Goal: Task Accomplishment & Management: Manage account settings

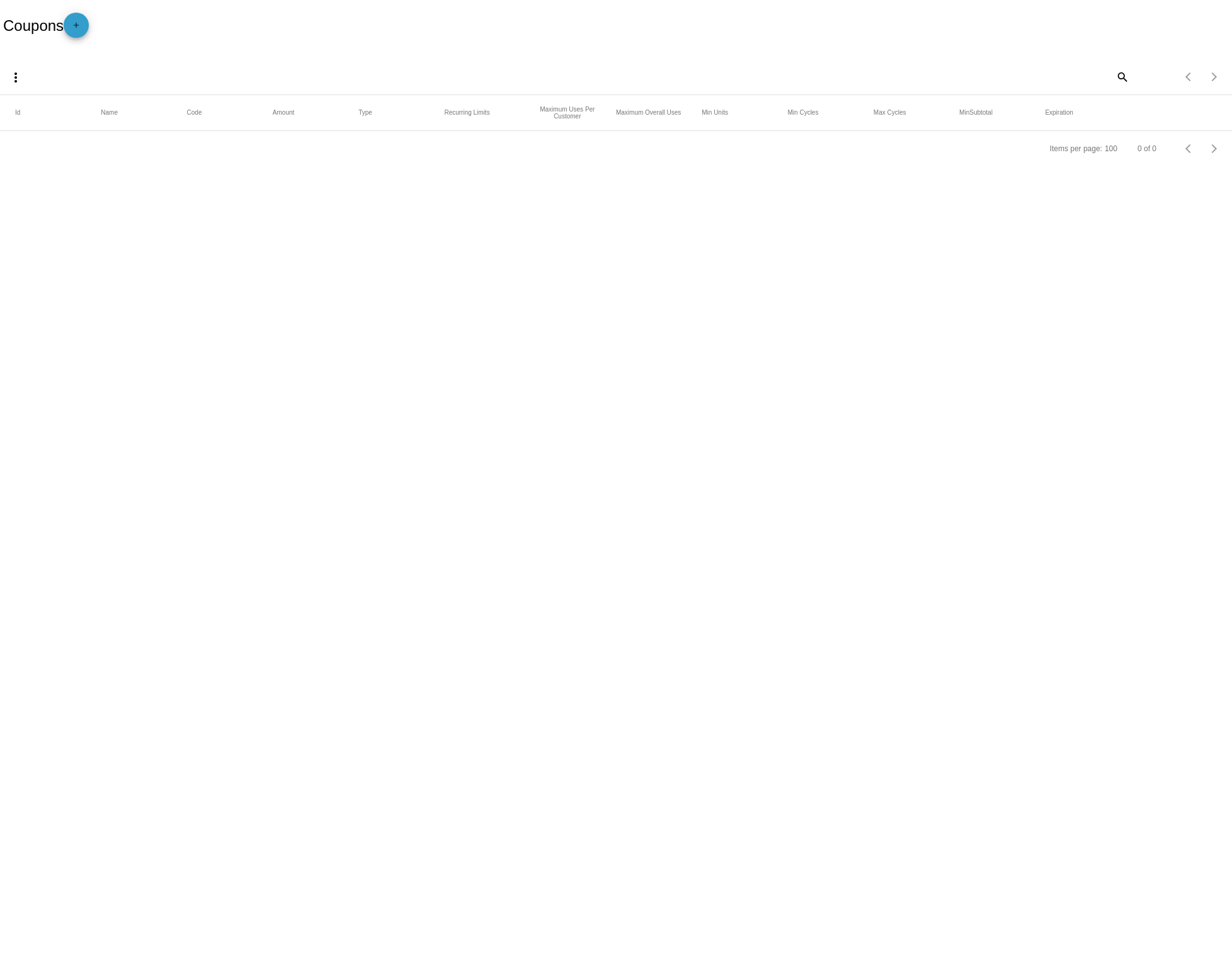
click at [84, 30] on mat-icon "add" at bounding box center [76, 28] width 15 height 15
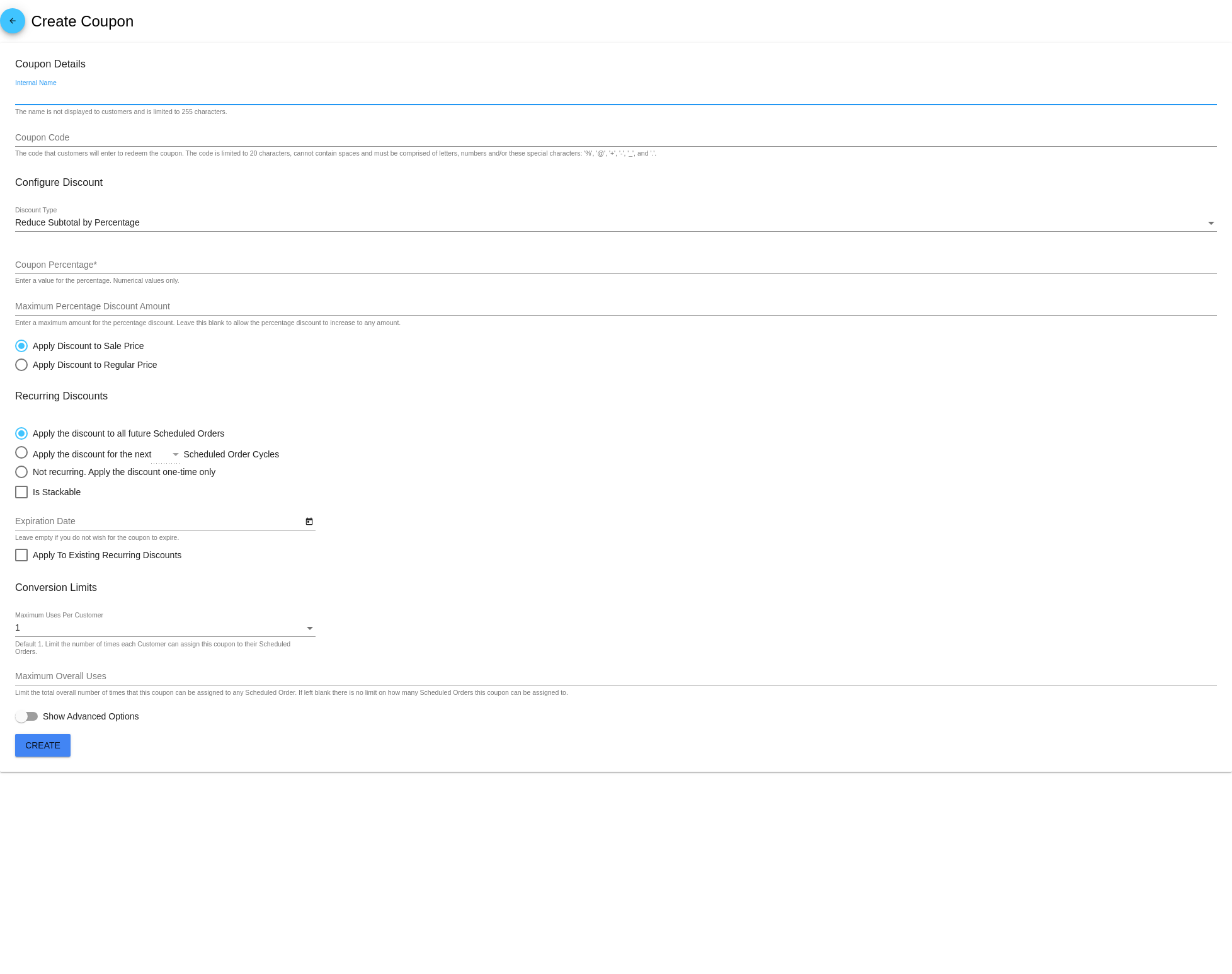
click at [29, 99] on input "Internal Name" at bounding box center [615, 96] width 1202 height 10
type input "Win Back"
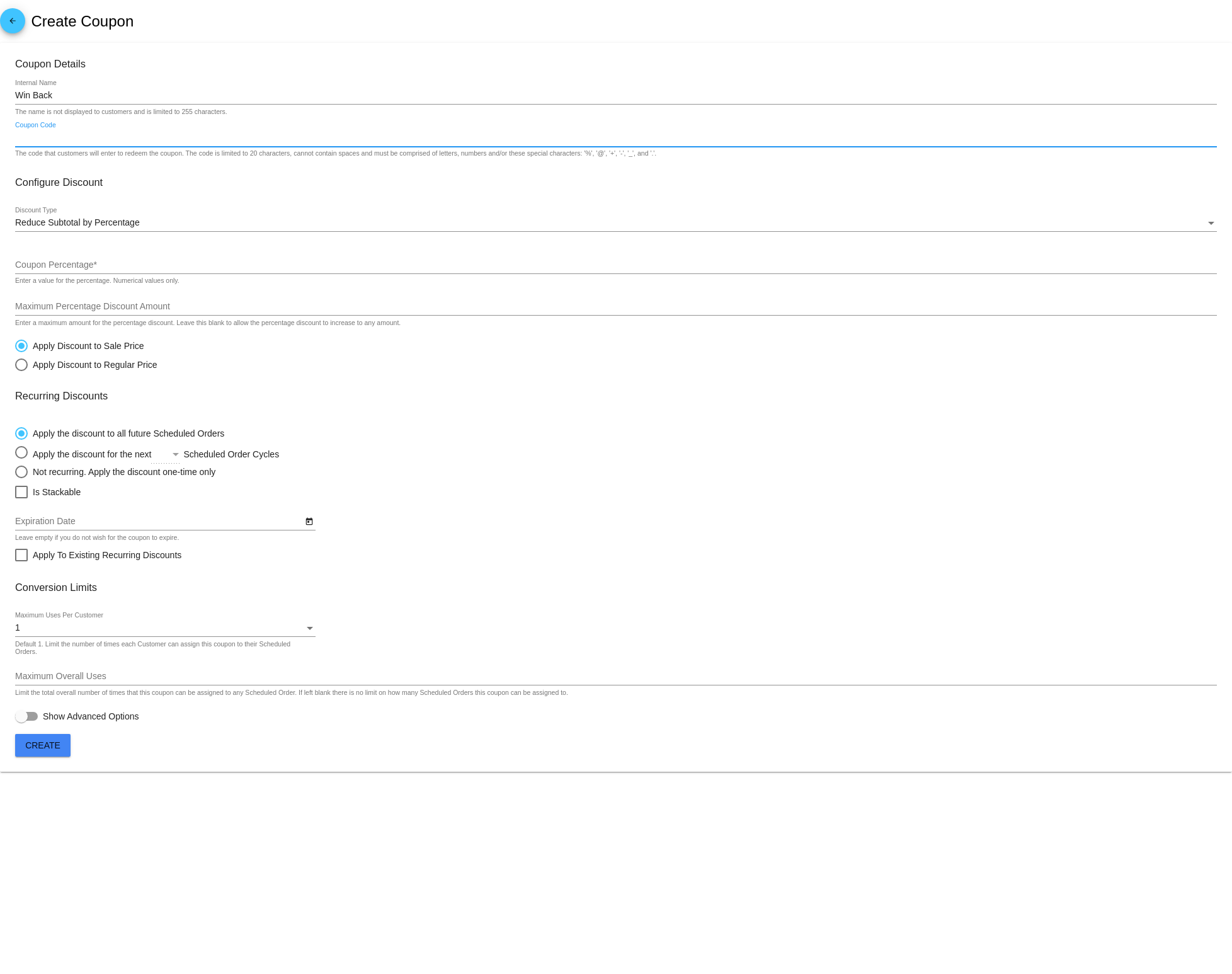
click at [32, 140] on input "Coupon Code" at bounding box center [615, 138] width 1202 height 10
type input "SEEYOUSOON30"
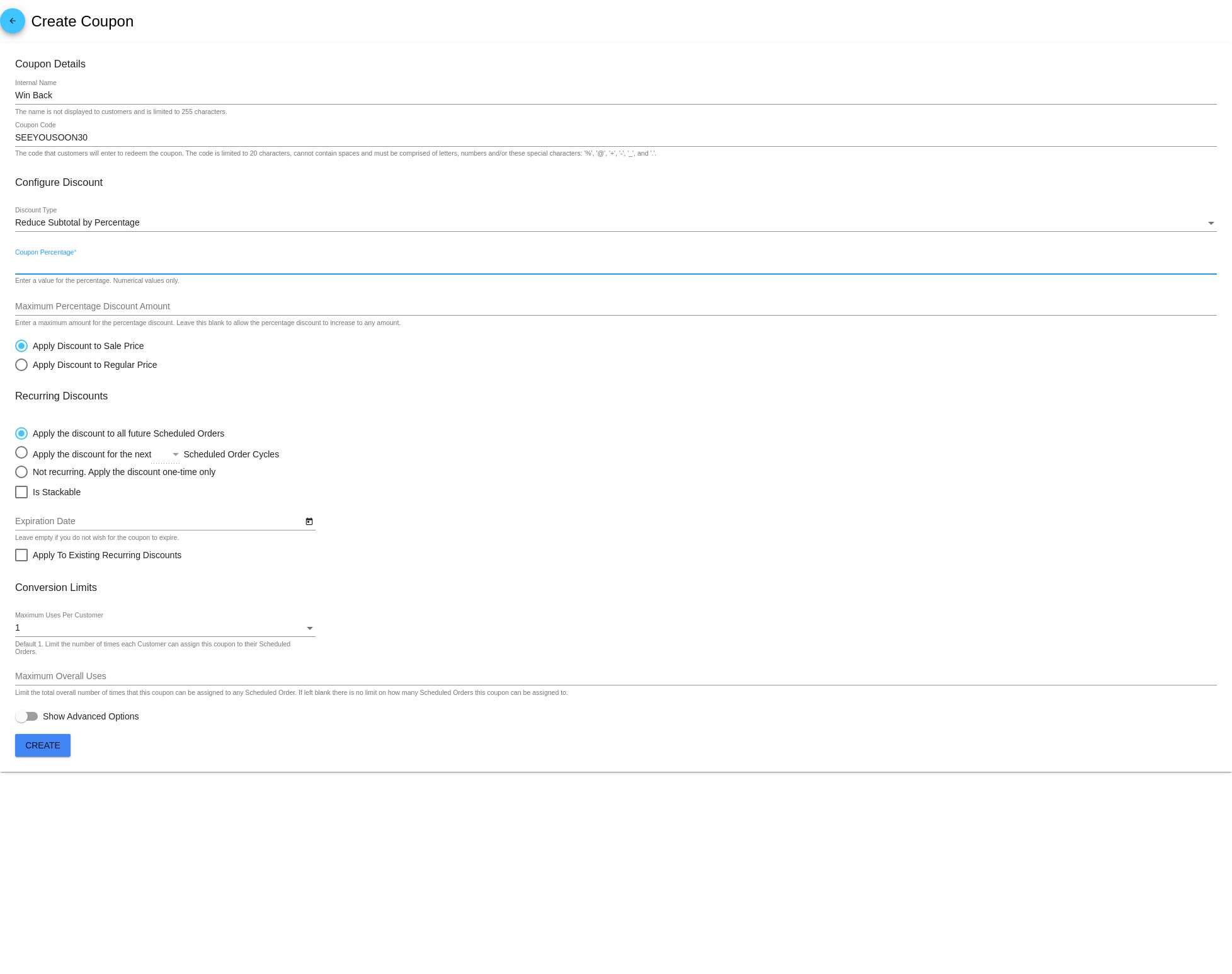
click at [139, 269] on input "Coupon Percentage *" at bounding box center [615, 265] width 1202 height 10
type input "30"
click at [88, 232] on div at bounding box center [615, 231] width 1202 height 1
click at [87, 225] on span "Reduce Subtotal by Percentage" at bounding box center [77, 222] width 125 height 10
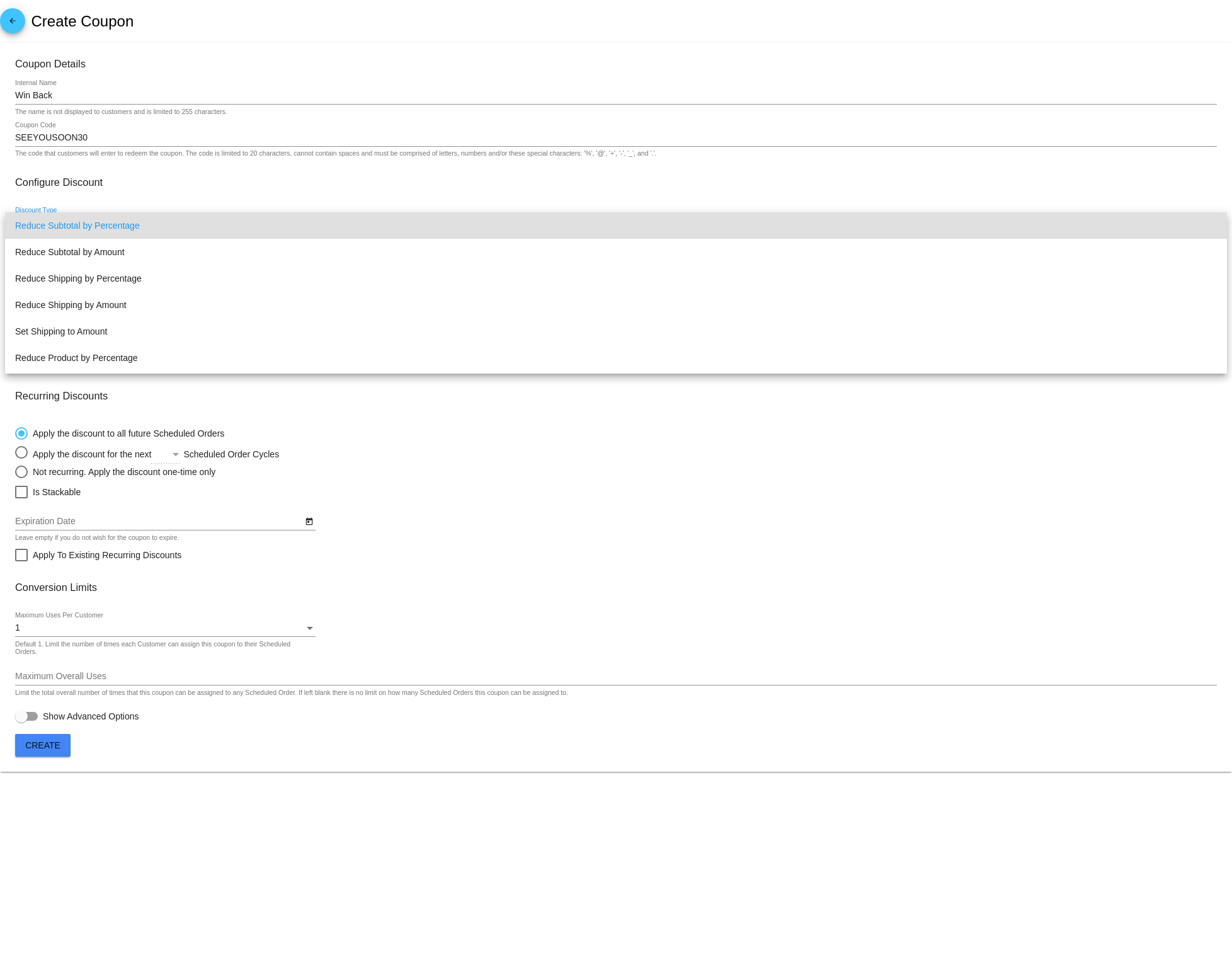
click at [189, 189] on div at bounding box center [616, 487] width 1232 height 974
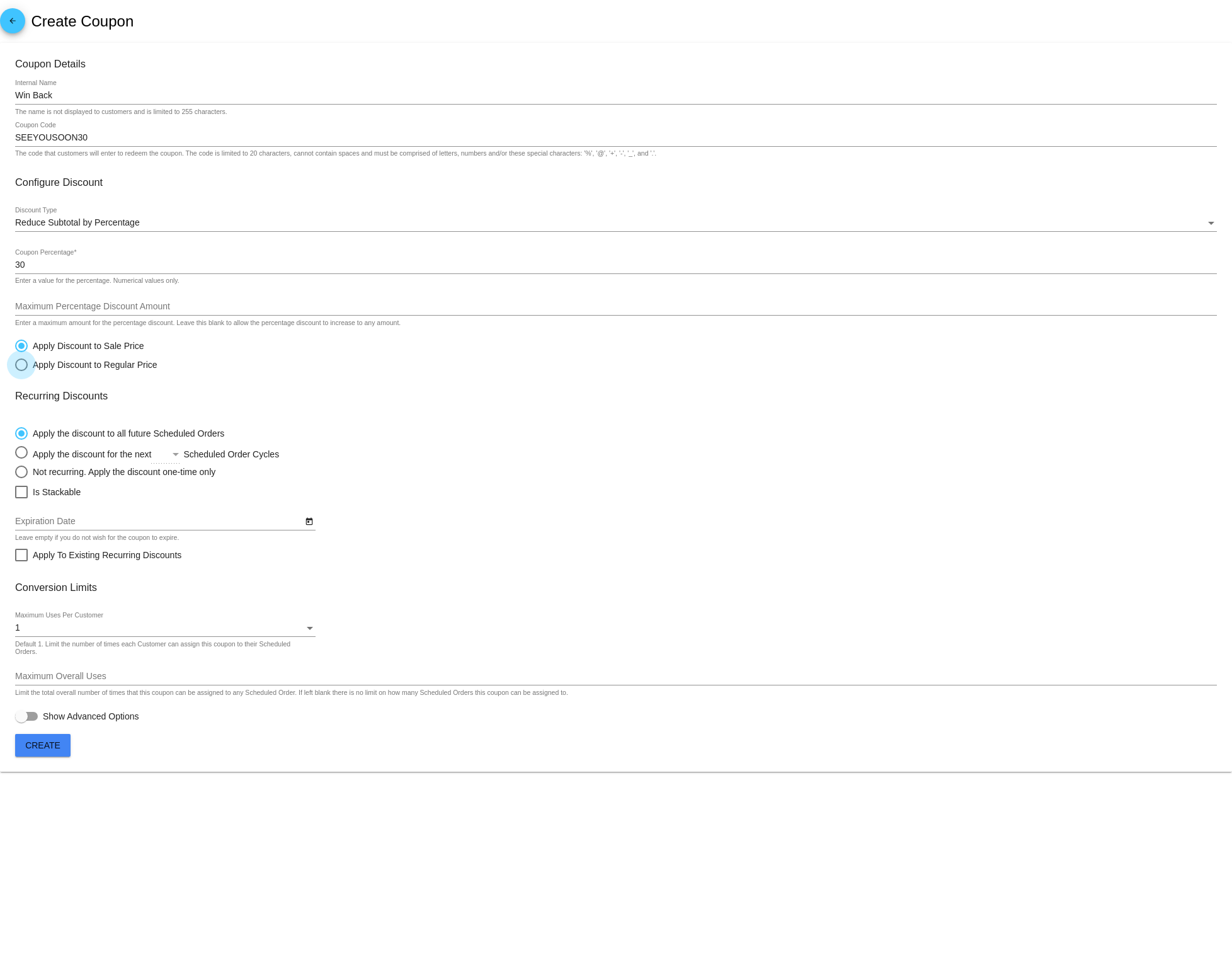
click at [20, 365] on div "Select an option" at bounding box center [20, 365] width 12 height 12
click at [15, 365] on input "Apply Discount to Regular Price" at bounding box center [15, 364] width 1 height 1
radio input "true"
click at [21, 459] on div "Select an option" at bounding box center [20, 451] width 12 height 12
click at [15, 453] on input "Apply the discount for the next Scheduled Order Cycles" at bounding box center [15, 452] width 1 height 1
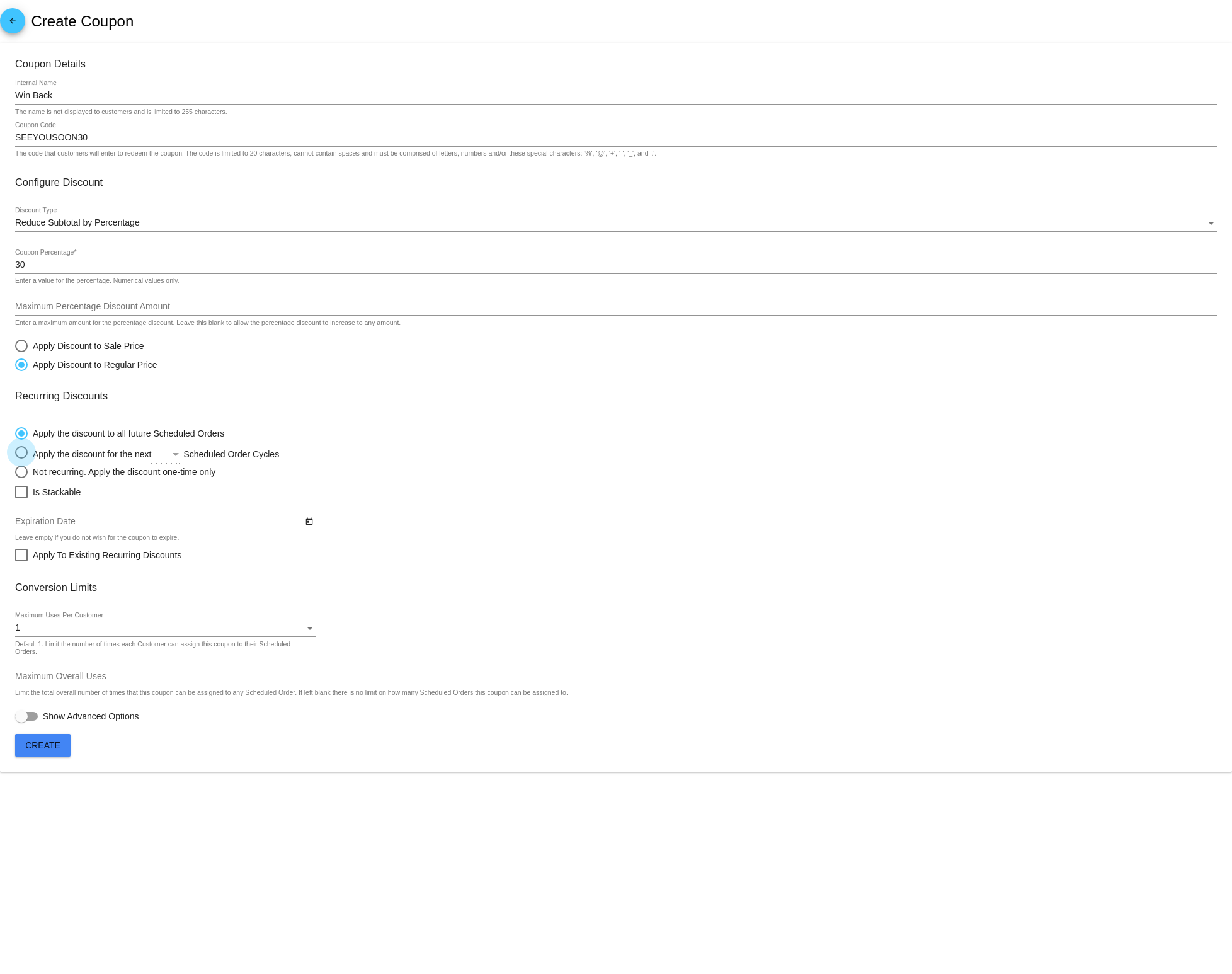
radio input "true"
click at [179, 454] on div "Select an option" at bounding box center [176, 455] width 11 height 10
click at [15, 453] on input "Apply the discount for the next Scheduled Order Cycles" at bounding box center [15, 452] width 1 height 1
click at [179, 478] on span "2" at bounding box center [182, 484] width 51 height 26
click at [20, 497] on div at bounding box center [20, 492] width 12 height 12
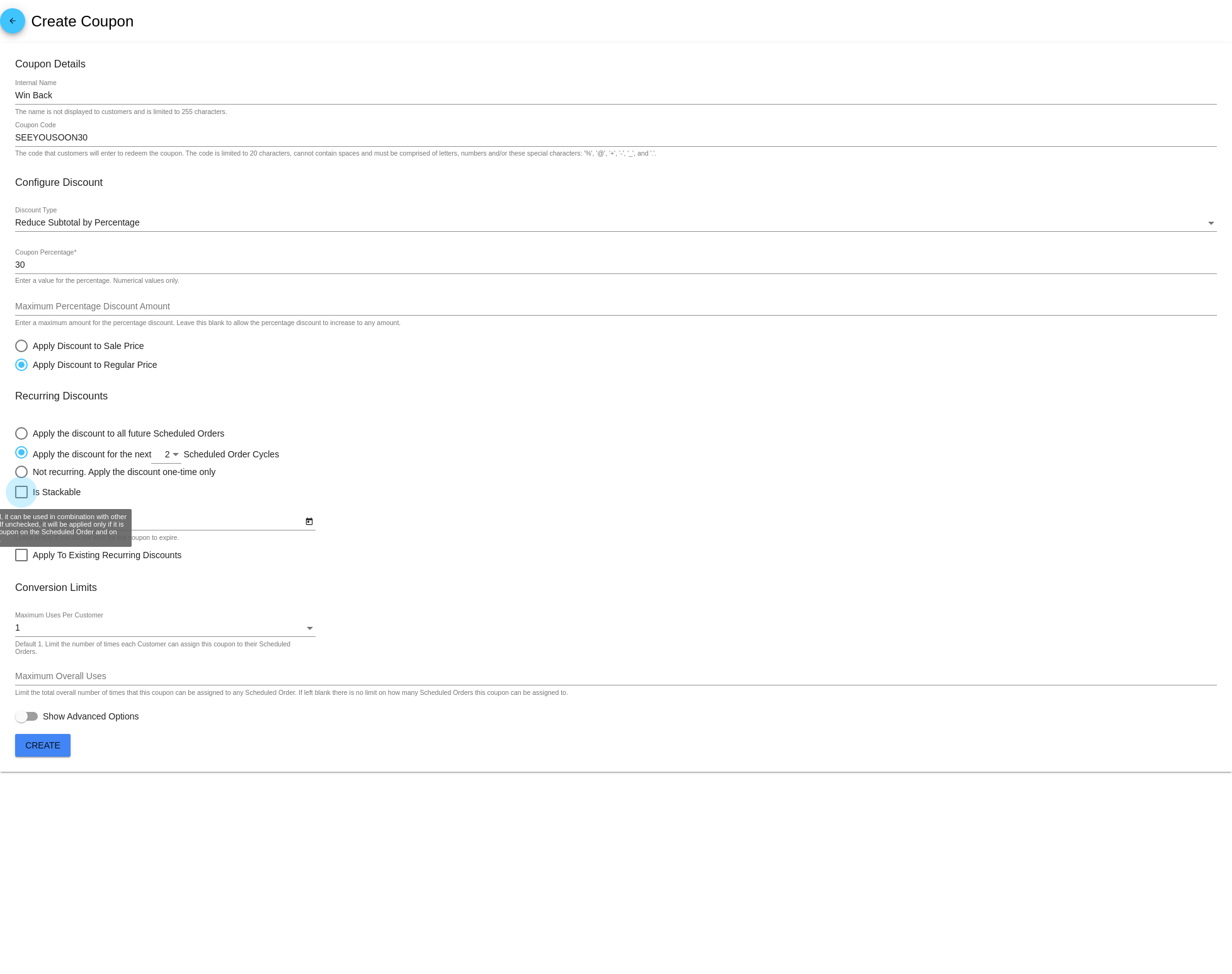
click at [20, 498] on input "Is Stackable" at bounding box center [20, 498] width 1 height 1
checkbox input "true"
click at [70, 514] on div "Expiration Date" at bounding box center [158, 518] width 288 height 25
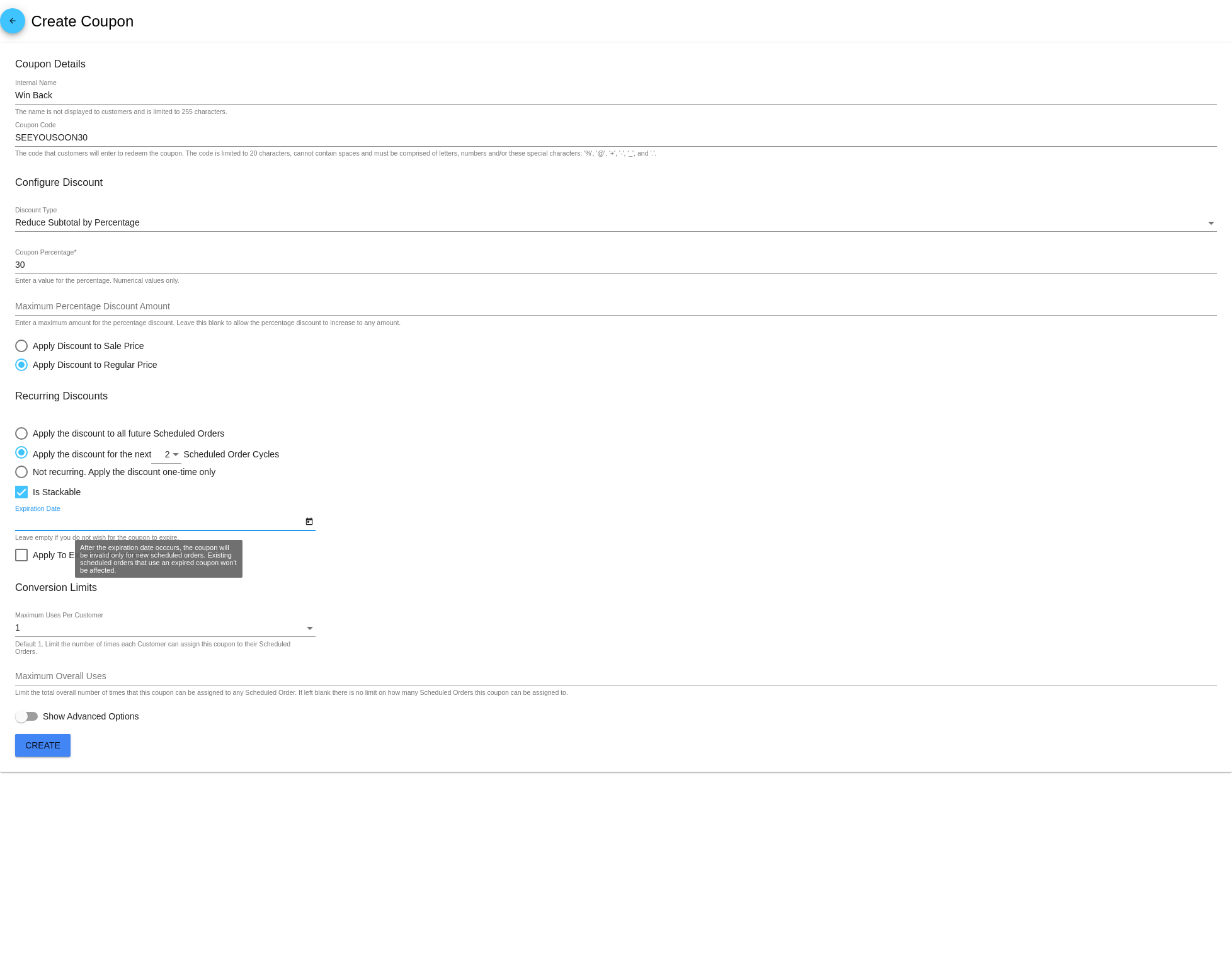
click at [57, 527] on input "Expiration Date" at bounding box center [158, 522] width 288 height 10
click at [307, 523] on icon "Open calendar" at bounding box center [309, 521] width 7 height 7
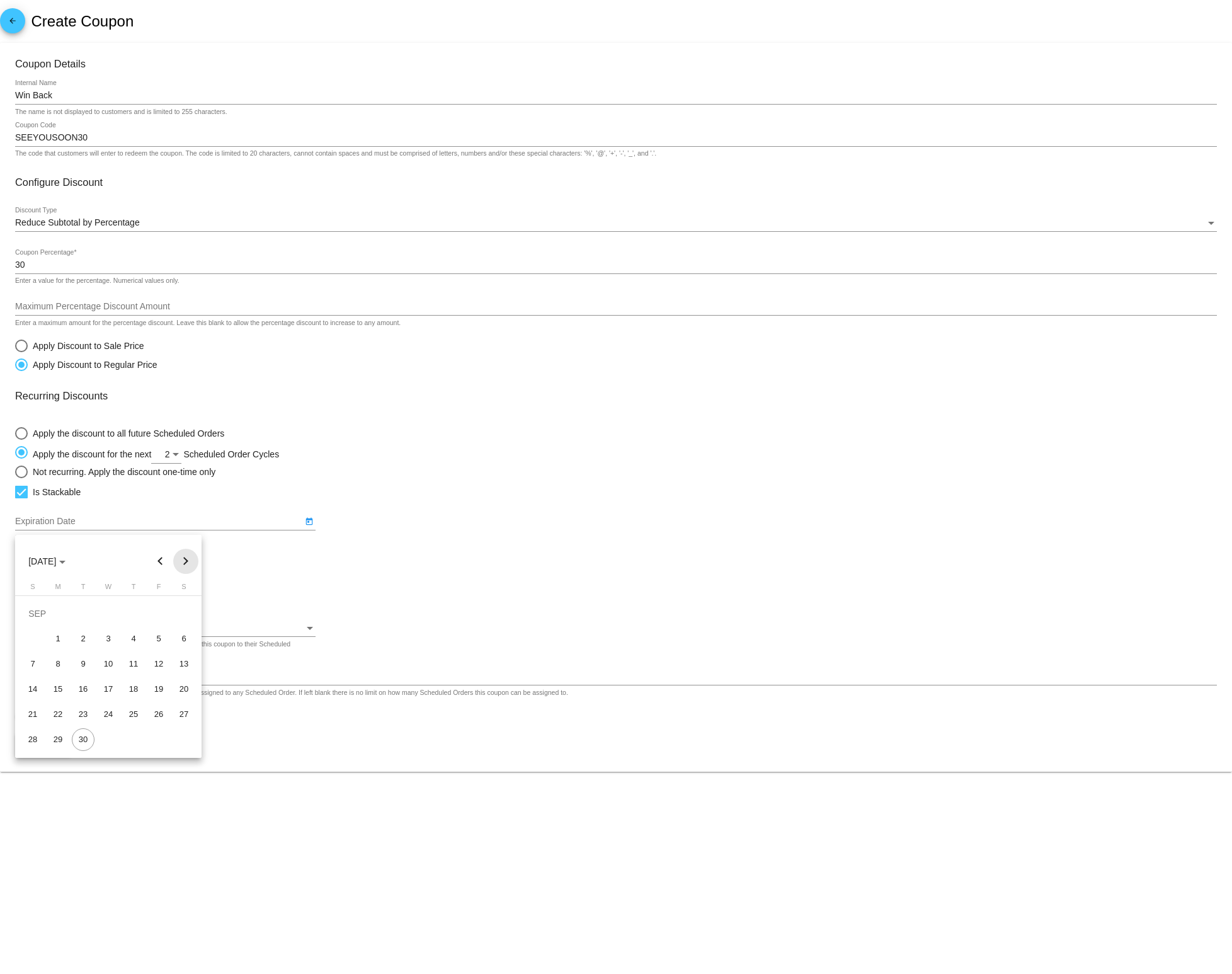
click at [187, 563] on button "Next month" at bounding box center [185, 561] width 25 height 25
drag, startPoint x: 187, startPoint y: 563, endPoint x: 143, endPoint y: 719, distance: 162.1
click at [143, 719] on mat-calendar "[DATE] S M T W T F S [DATE] 2 3 4 5 6 7 8 9 10 11 12 13 14 15 16 17 18 19 20 21…" at bounding box center [108, 646] width 187 height 223
click at [165, 714] on div "31" at bounding box center [159, 714] width 23 height 23
type input "[DATE]"
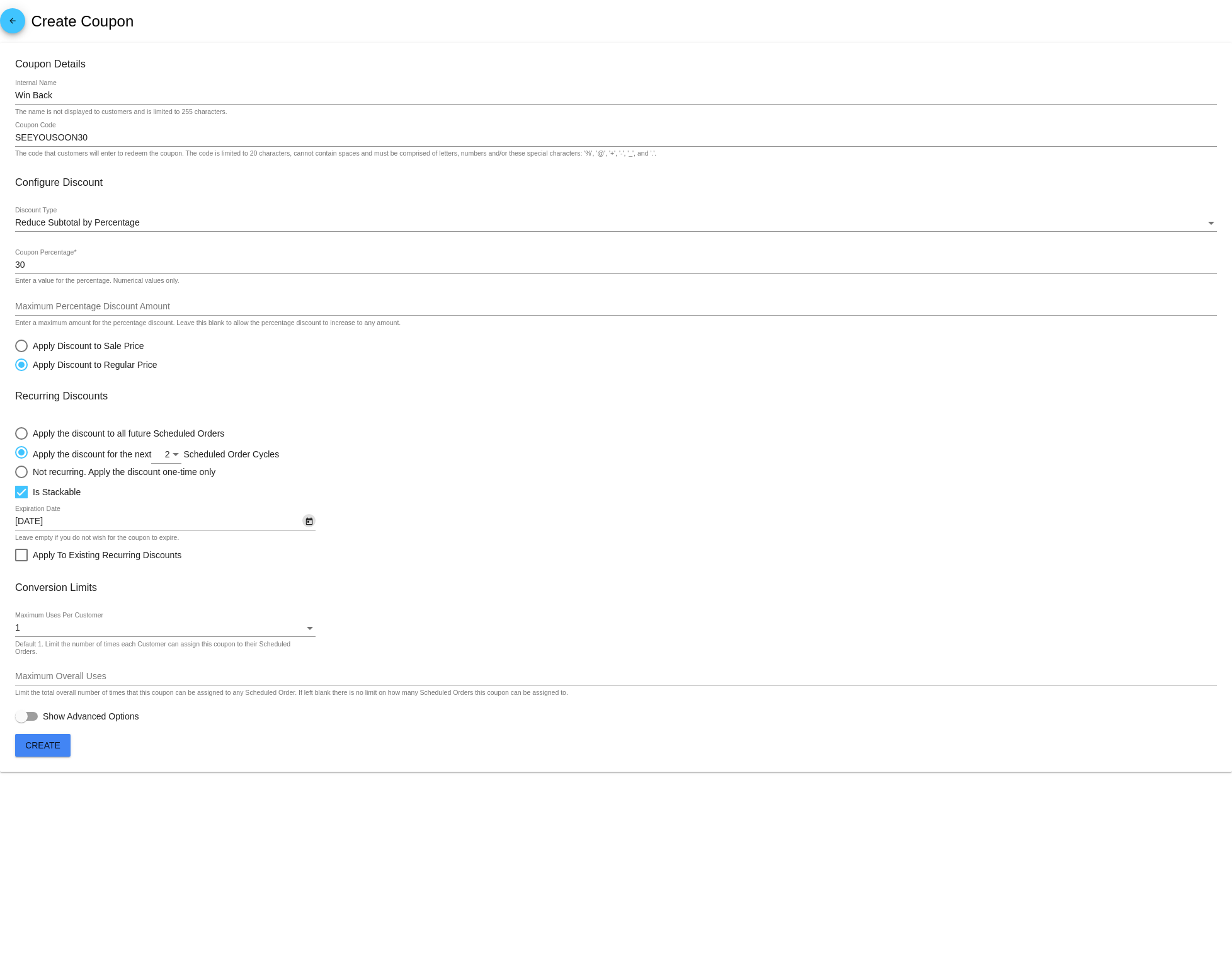
click at [74, 633] on div "1" at bounding box center [159, 627] width 289 height 10
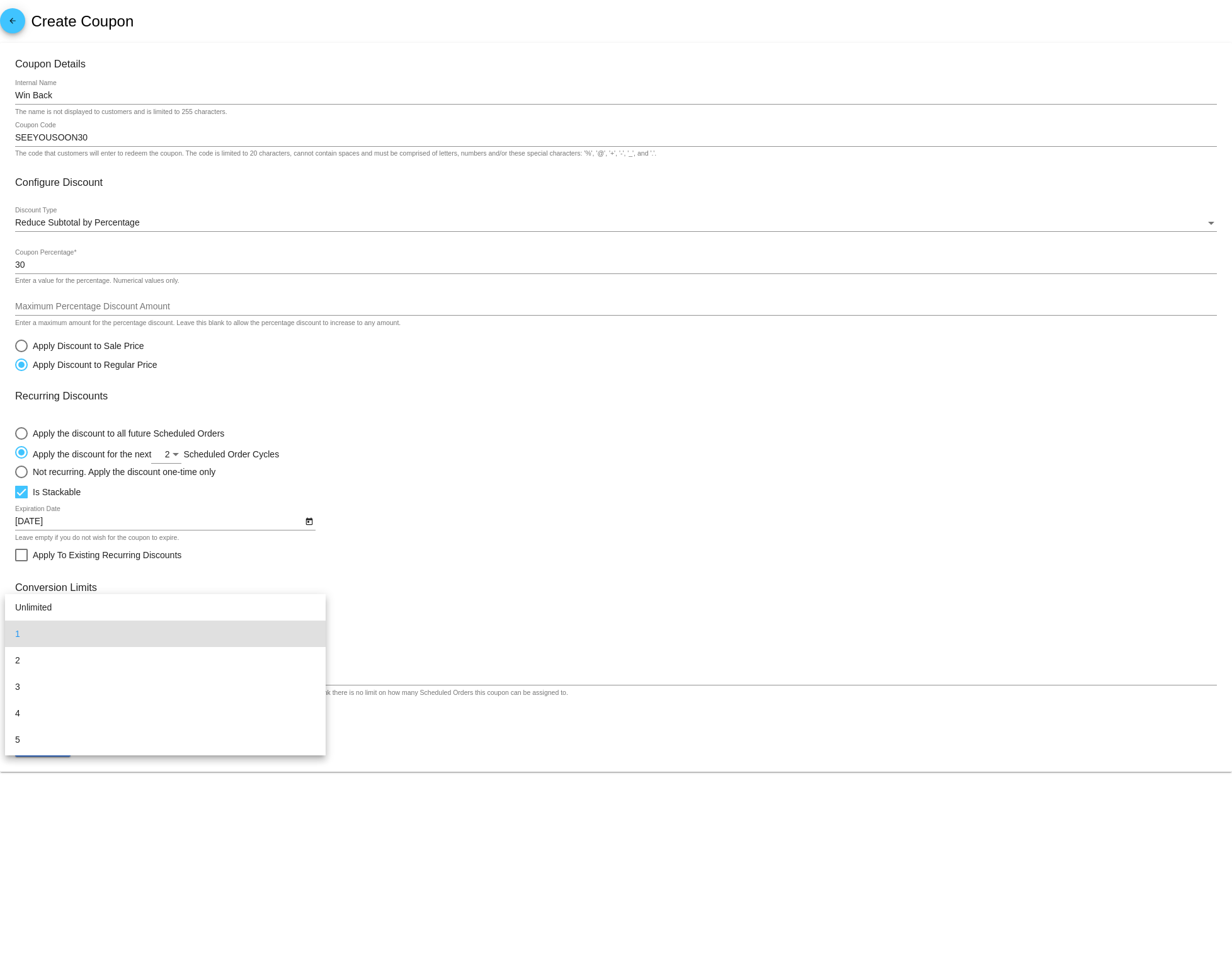
click at [405, 607] on div at bounding box center [616, 487] width 1232 height 974
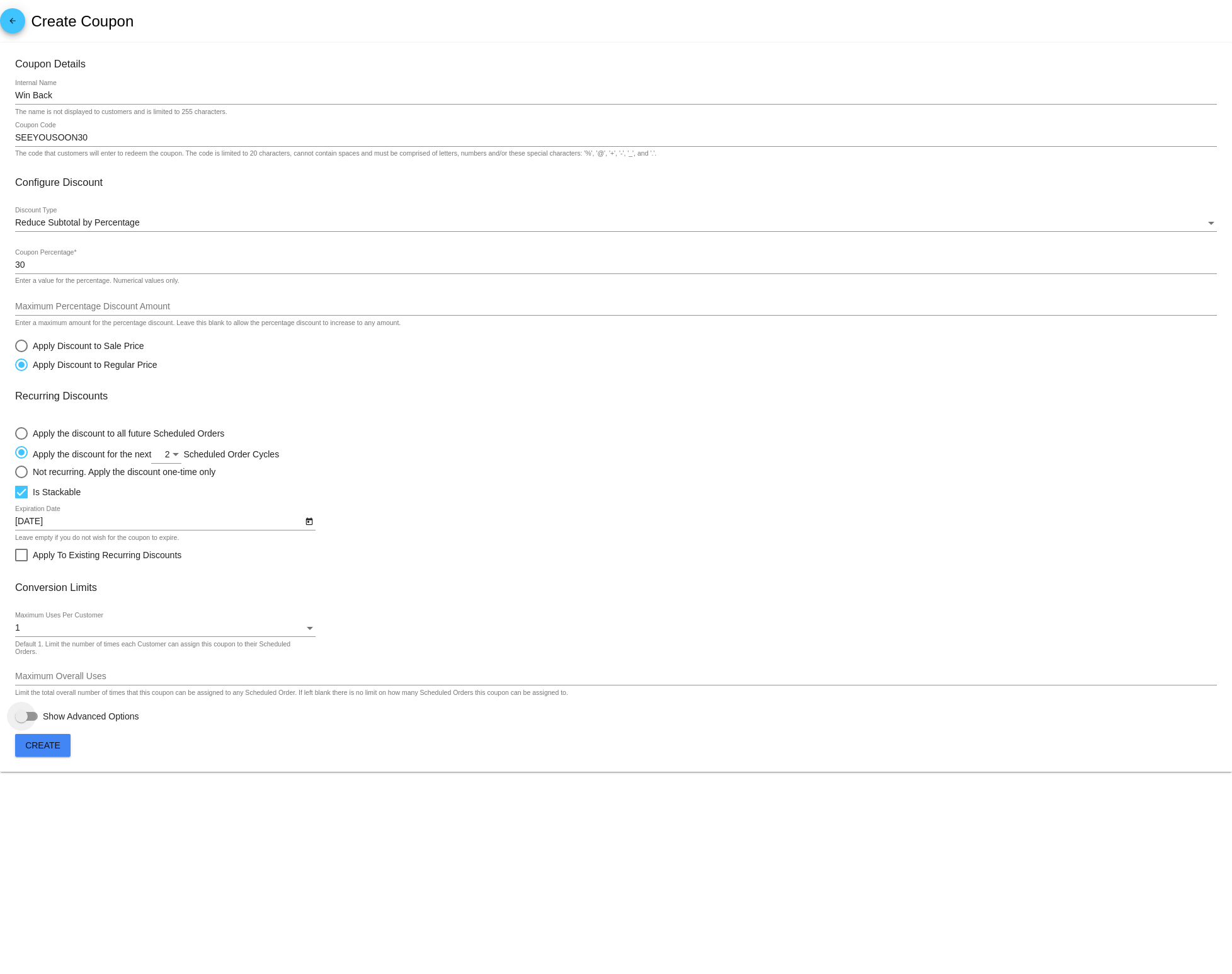
click at [30, 721] on div at bounding box center [26, 716] width 23 height 9
click at [21, 721] on input "Show Advanced Options" at bounding box center [20, 721] width 1 height 1
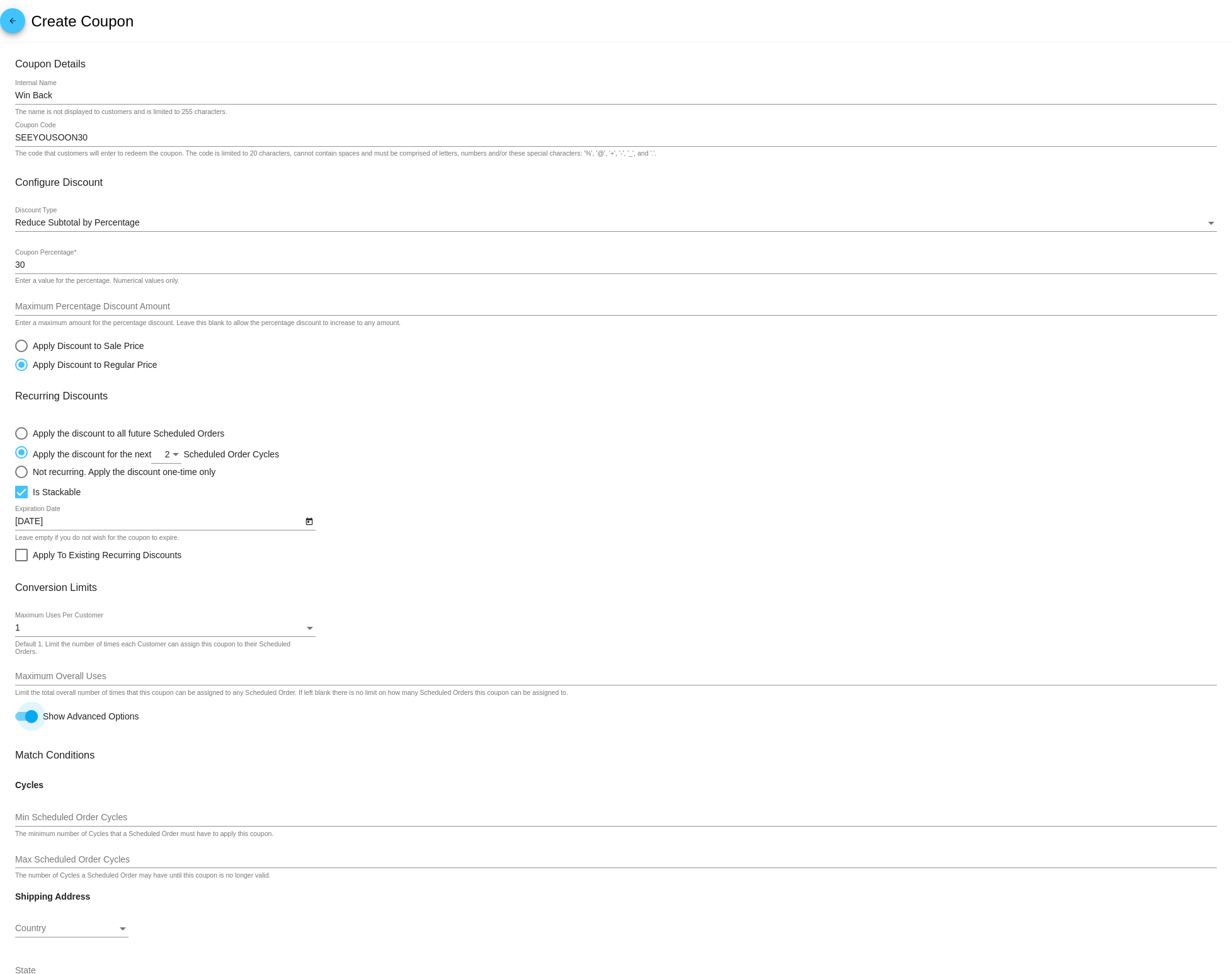
click at [20, 719] on div at bounding box center [26, 716] width 23 height 9
click at [20, 721] on input "Show Advanced Options" at bounding box center [20, 721] width 1 height 1
checkbox input "false"
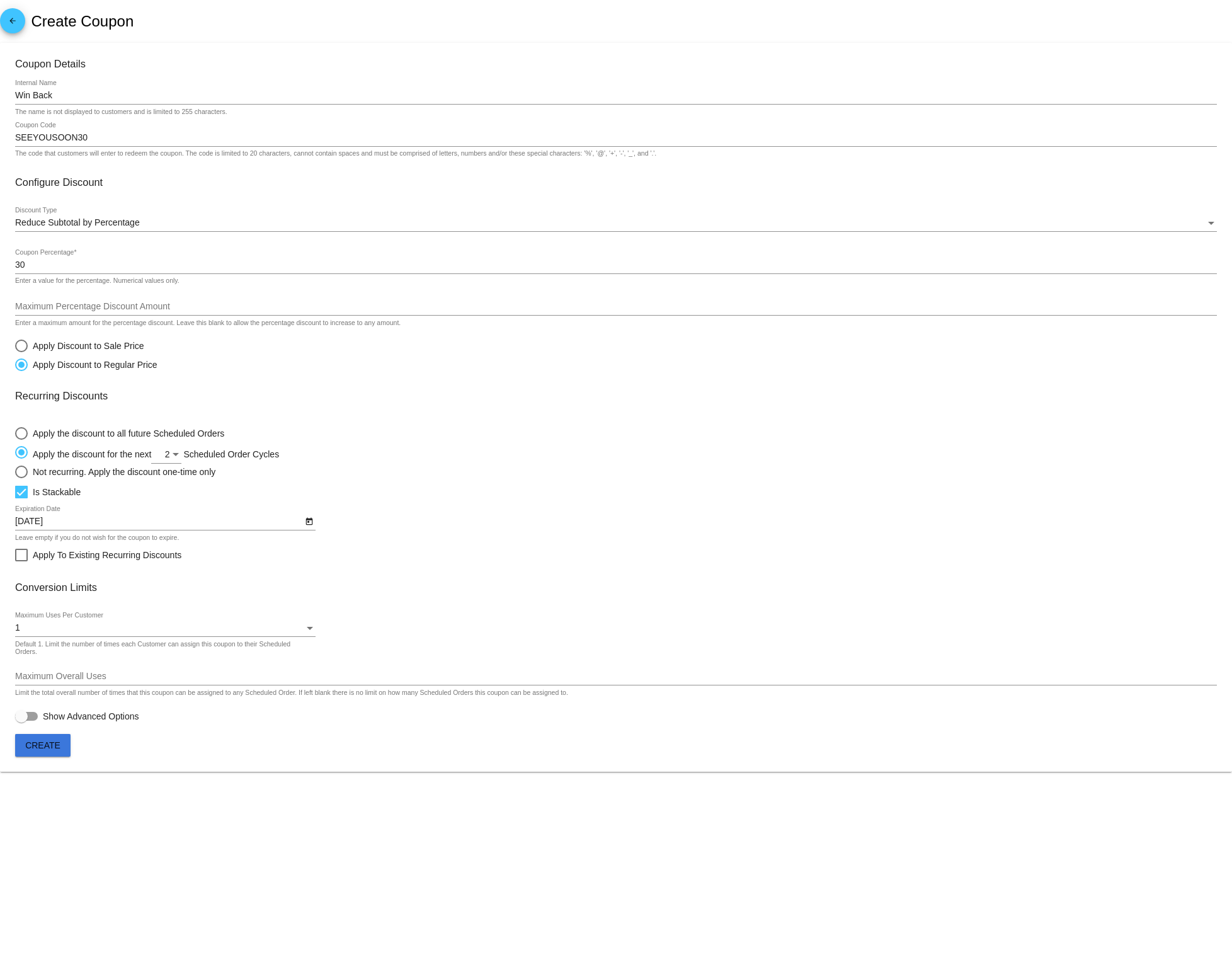
click at [39, 750] on span "Create" at bounding box center [43, 745] width 35 height 10
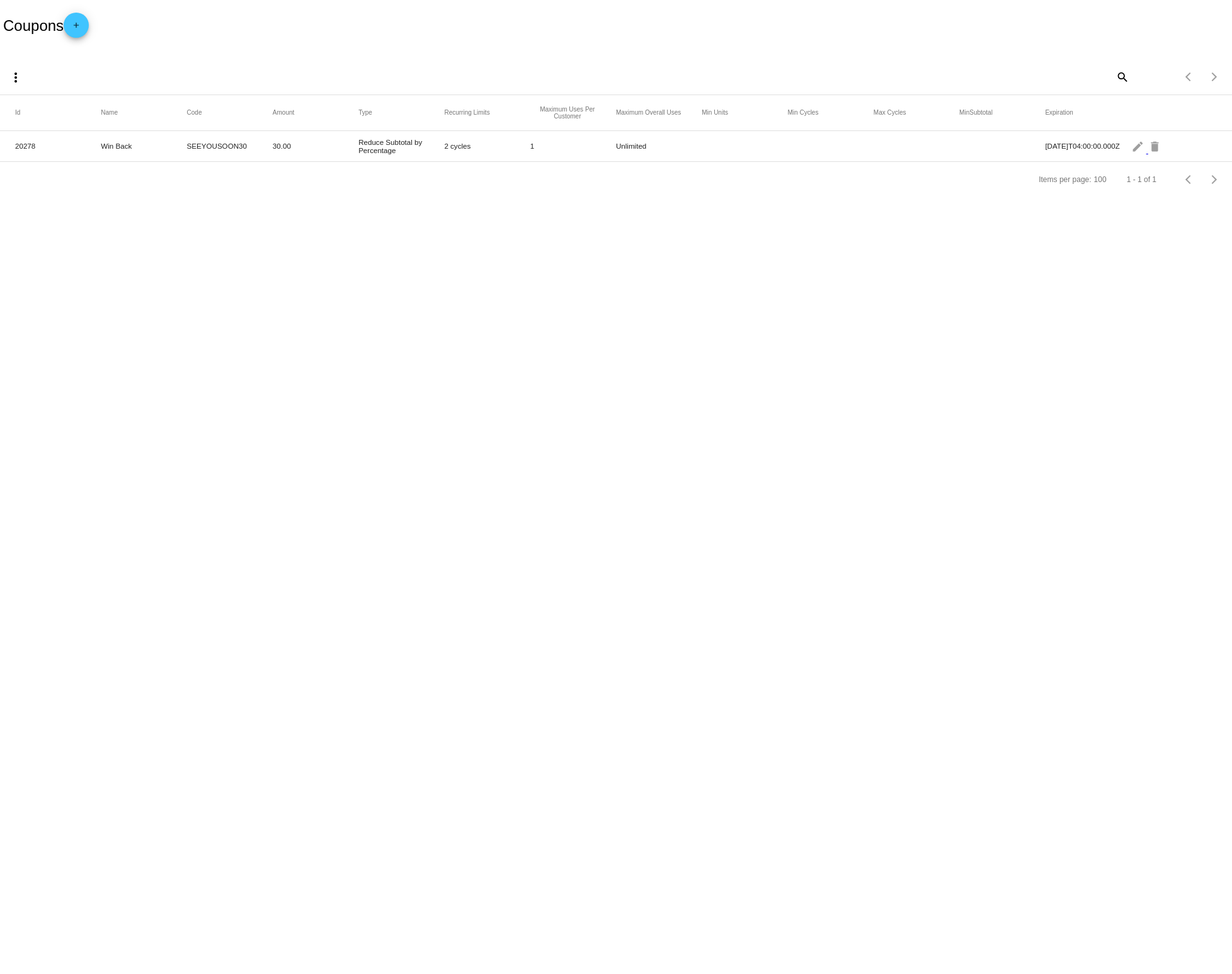
drag, startPoint x: 243, startPoint y: 147, endPoint x: 169, endPoint y: 147, distance: 74.0
click at [169, 147] on mat-row "20278 Win Back SEEYOUSOON30 30.00 Reduce Subtotal by Percentage 2 cycles 1 Unli…" at bounding box center [616, 147] width 1232 height 31
copy mat-row "SEEYOUSOON30"
click at [1135, 147] on mat-icon "edit" at bounding box center [1139, 146] width 15 height 20
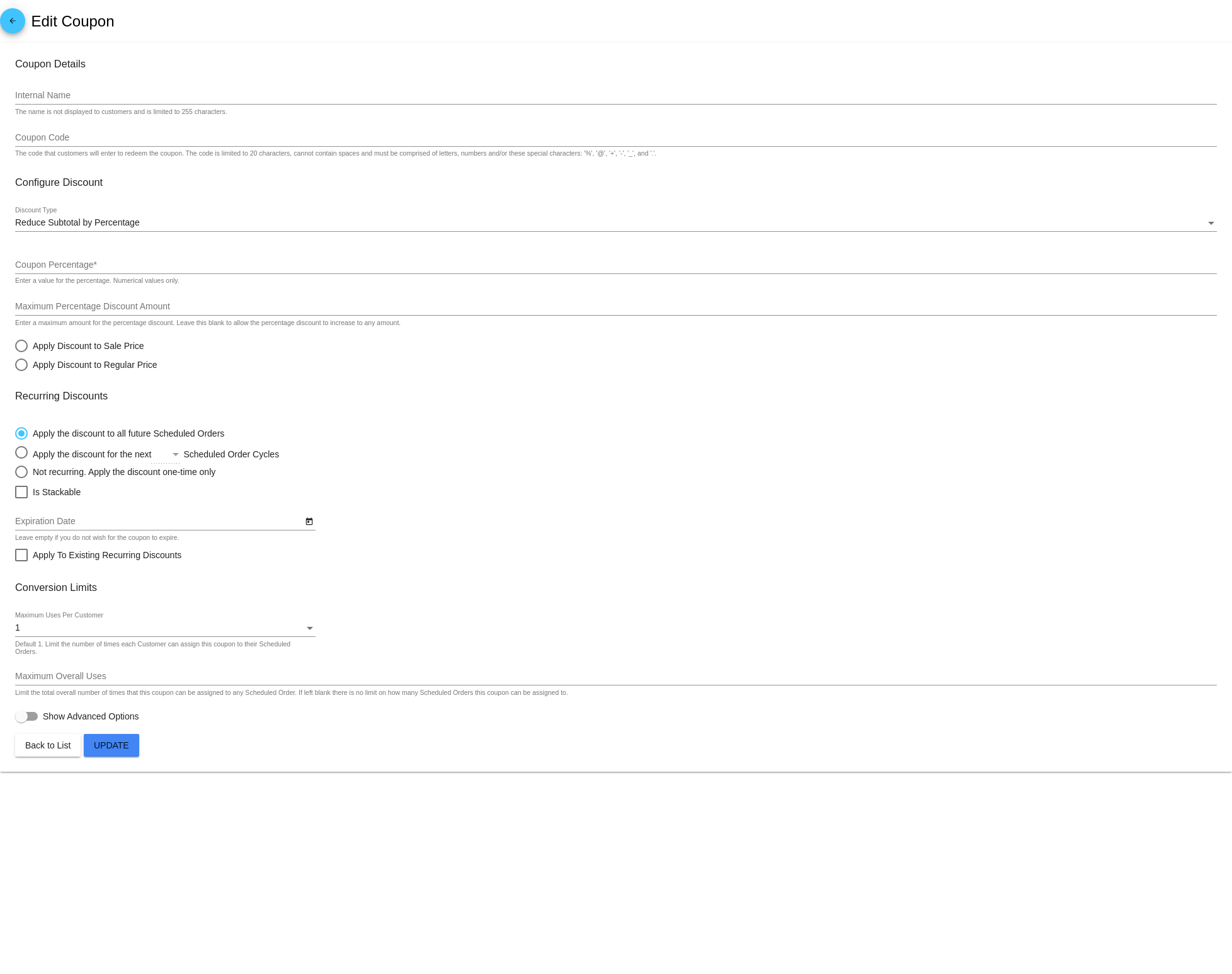
type input "Win Back"
type input "SEEYOUSOON30"
type input "30"
radio input "true"
radio input "false"
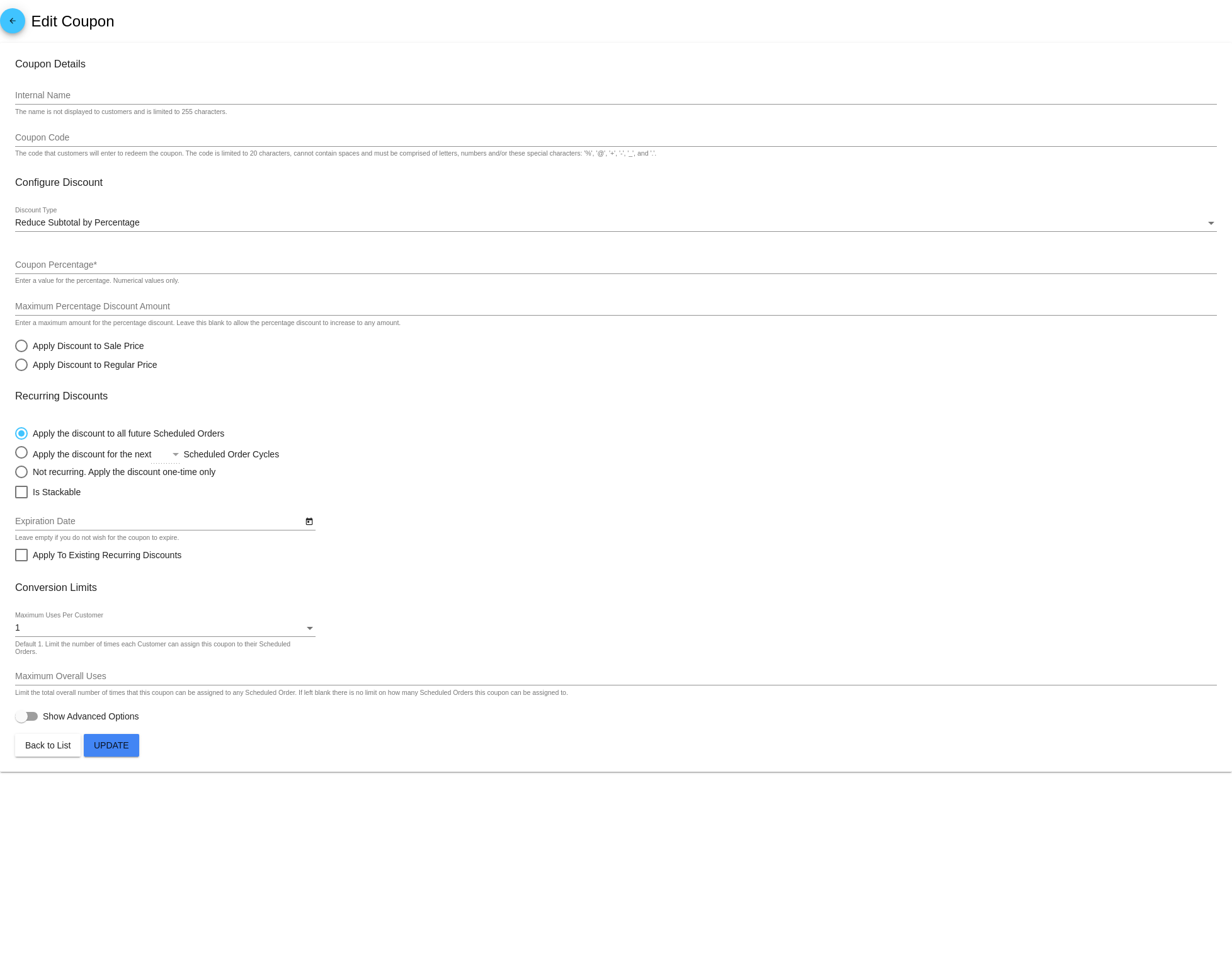
radio input "true"
checkbox input "true"
type input "[DATE]"
checkbox input "true"
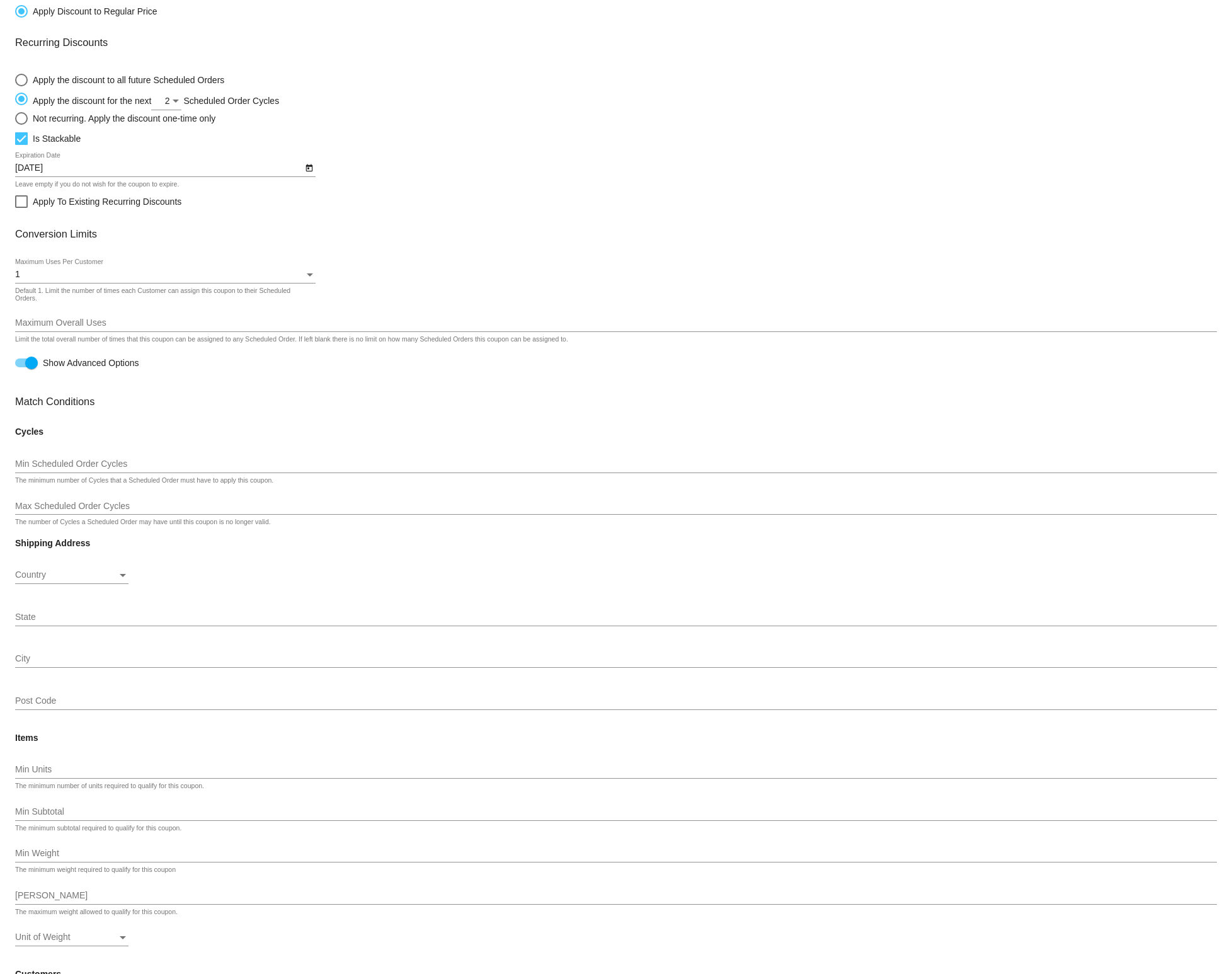
scroll to position [486, 0]
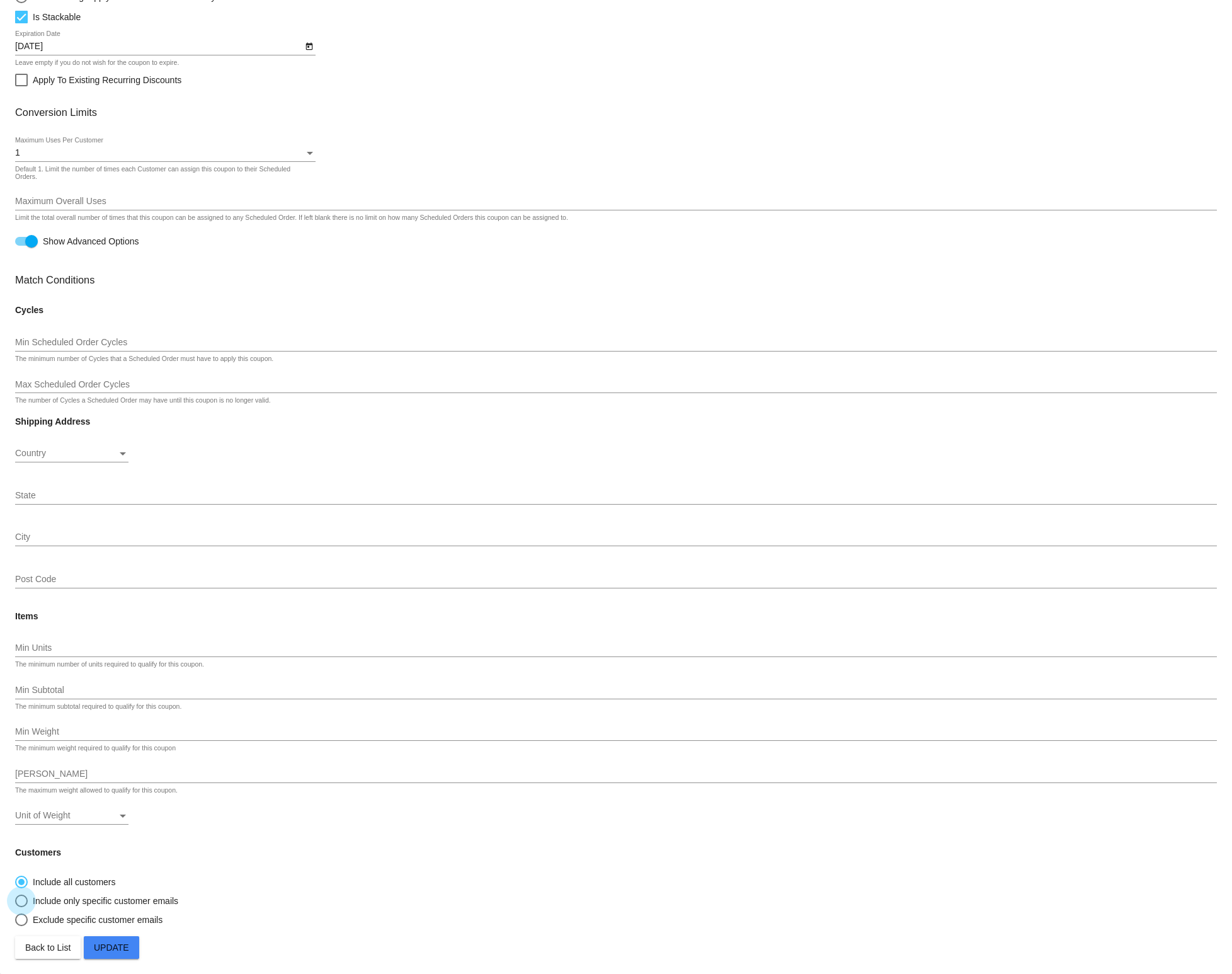
click at [133, 896] on div "Include only specific customer emails" at bounding box center [103, 900] width 151 height 10
click at [15, 901] on input "Include only specific customer emails" at bounding box center [15, 901] width 1 height 1
radio input "true"
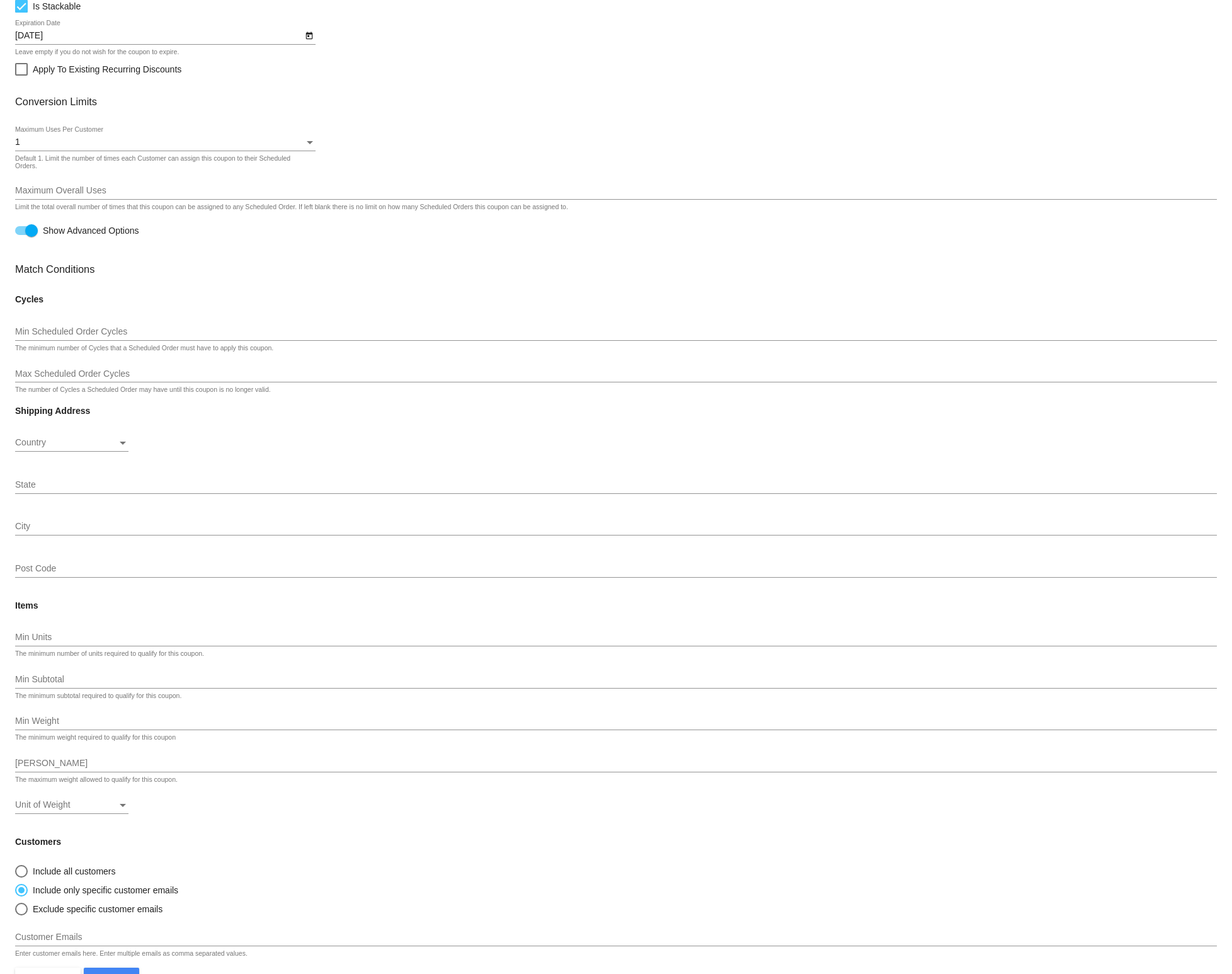
scroll to position [528, 0]
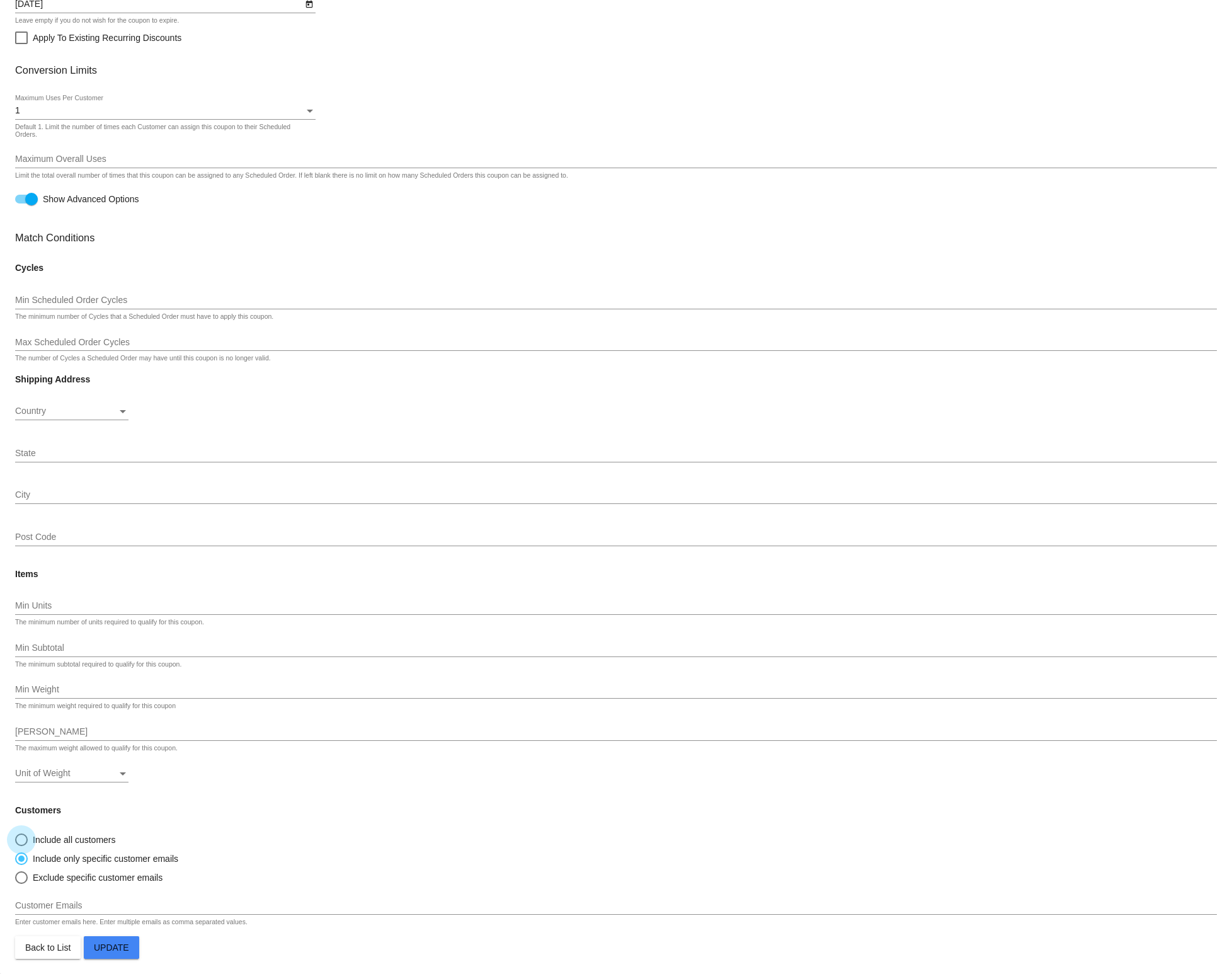
click at [43, 835] on div "Include all customers" at bounding box center [72, 840] width 88 height 10
click at [15, 840] on input "Include all customers" at bounding box center [15, 840] width 1 height 1
radio input "true"
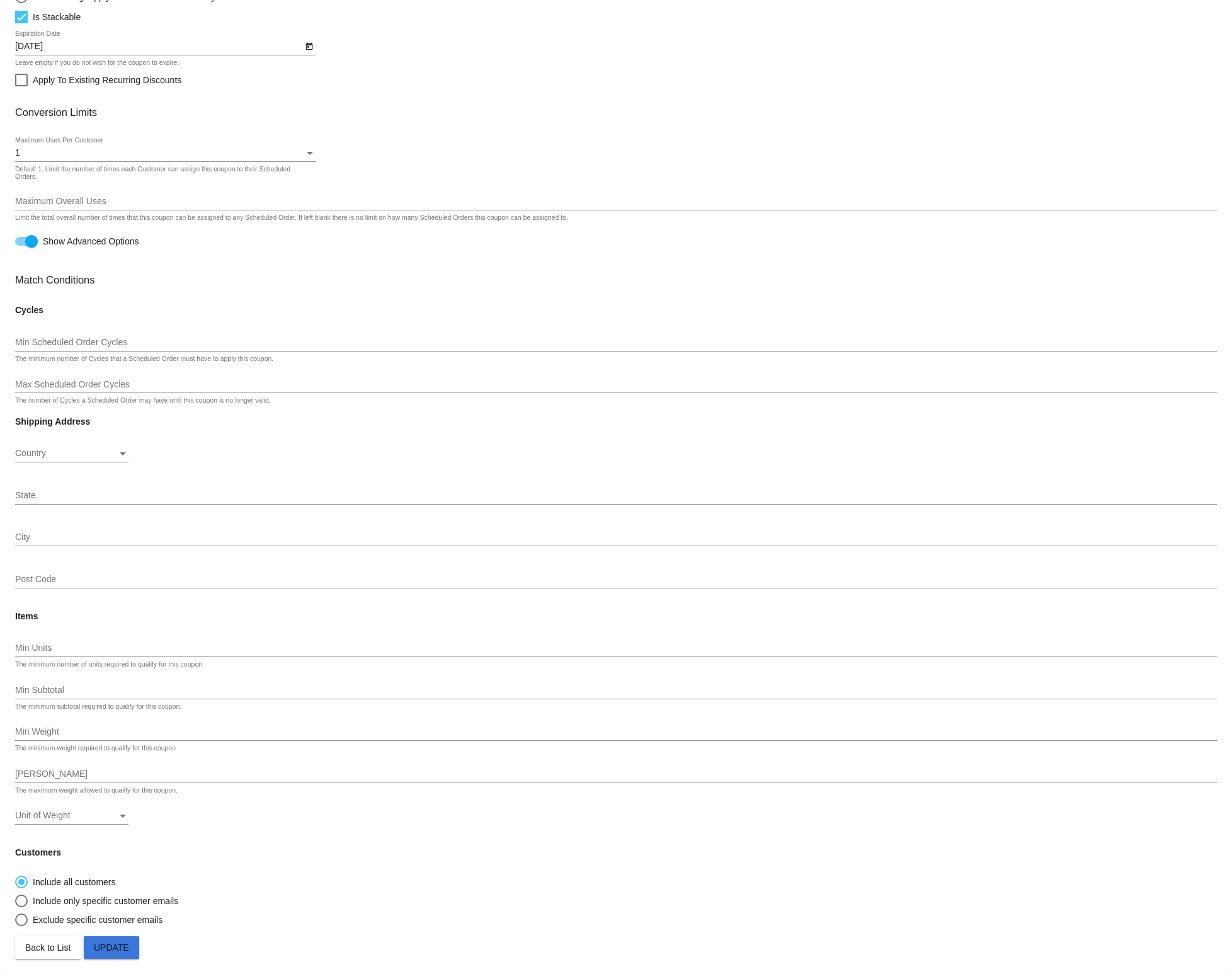
click at [107, 941] on button "Update" at bounding box center [111, 948] width 56 height 23
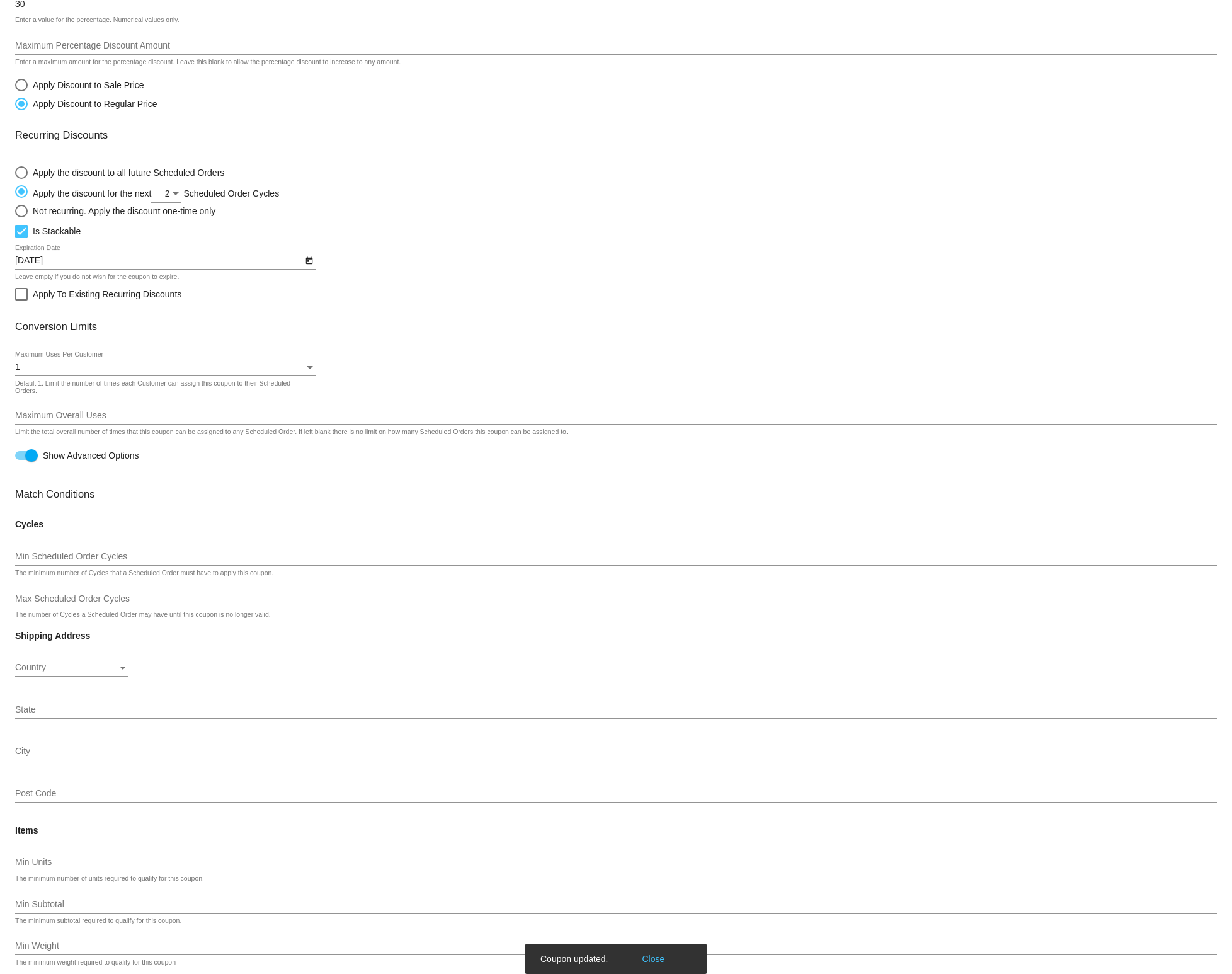
scroll to position [0, 0]
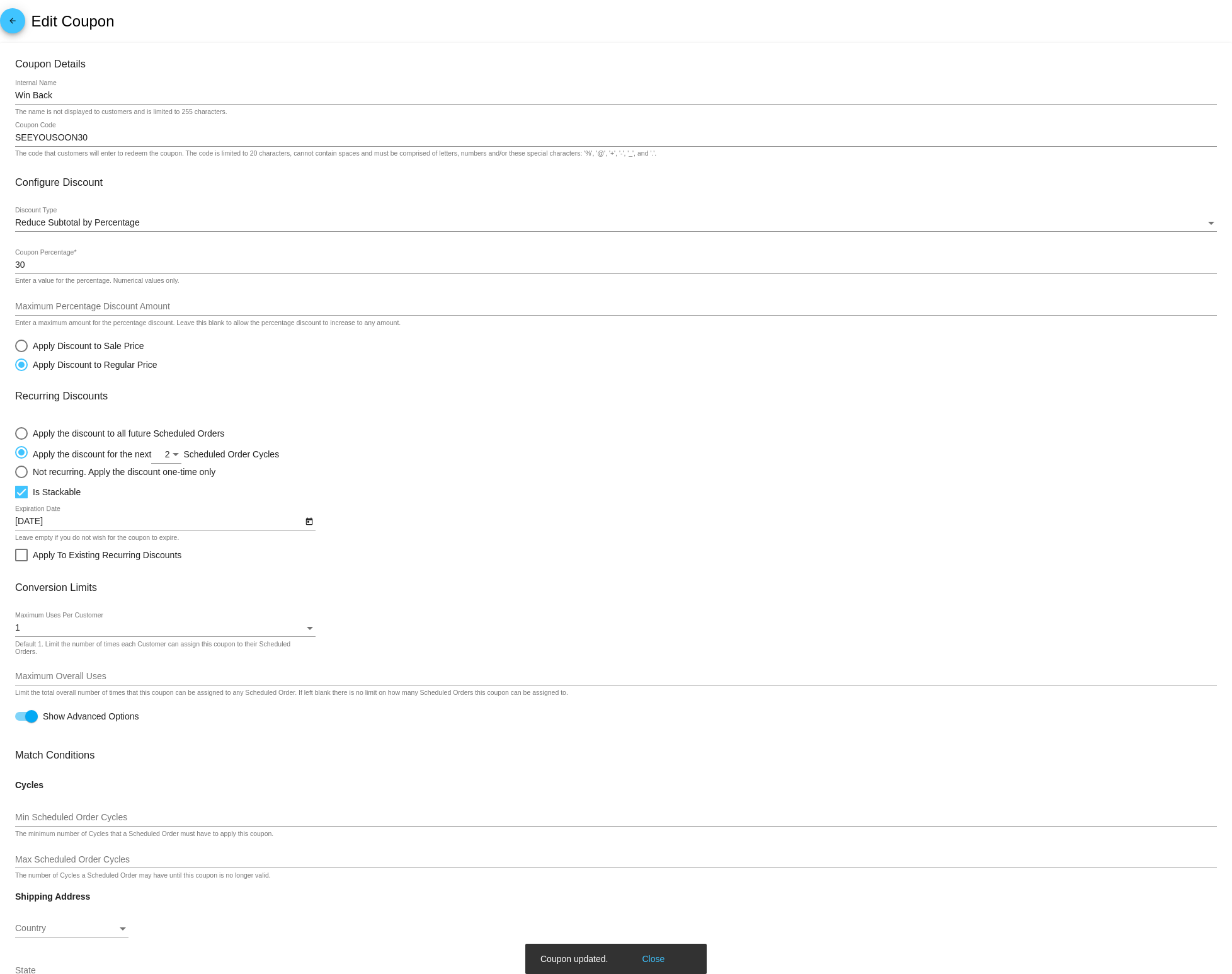
click at [15, 22] on mat-icon "arrow_back" at bounding box center [12, 24] width 15 height 15
